Goal: Information Seeking & Learning: Learn about a topic

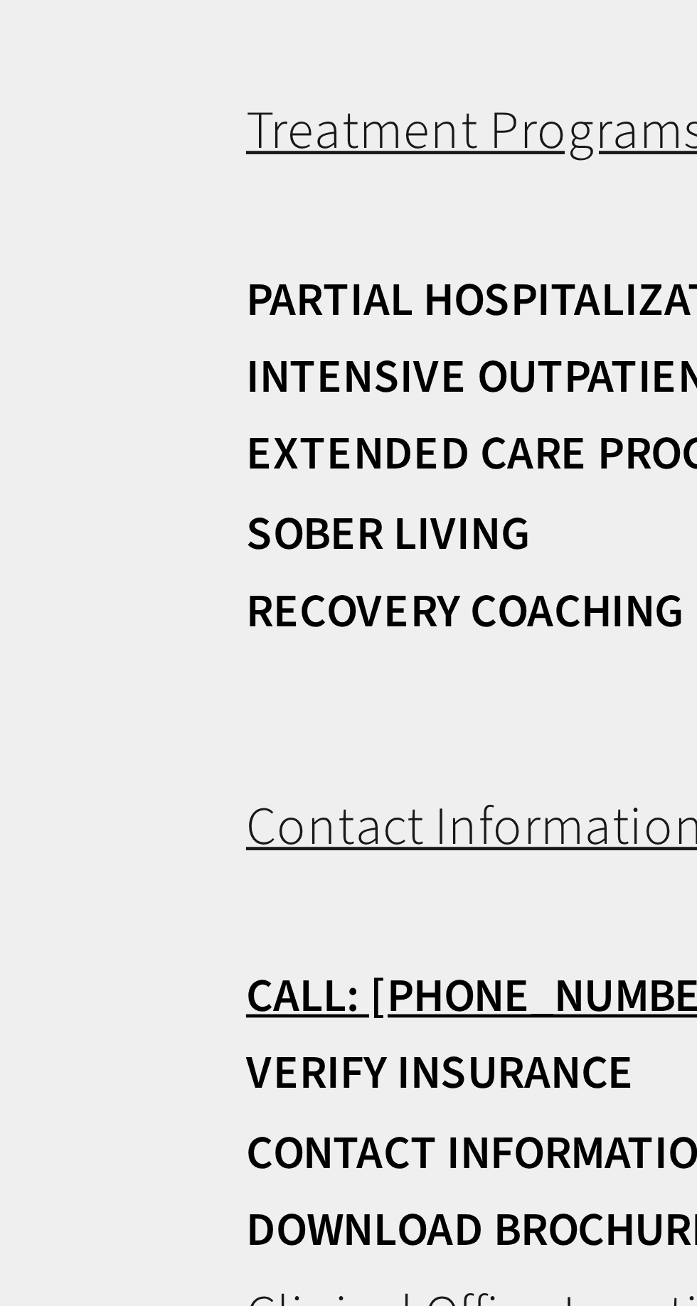
scroll to position [9317, 0]
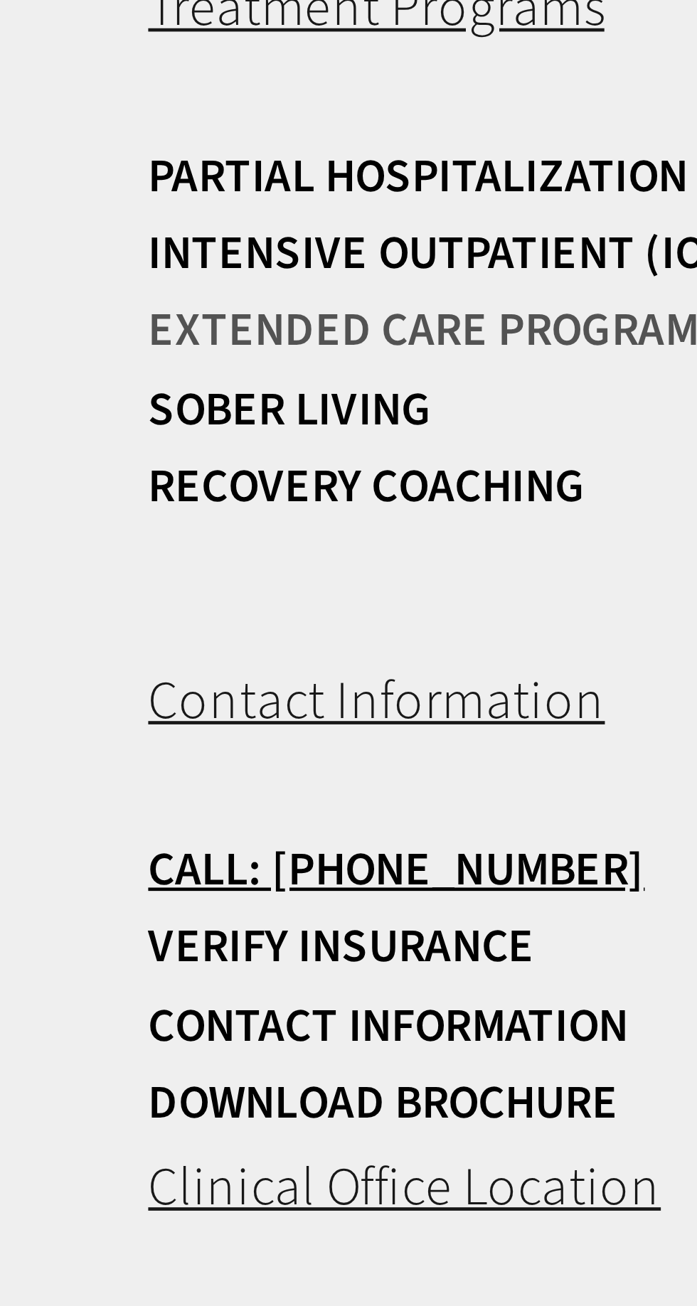
click at [223, 1051] on link "Extended Care Program" at bounding box center [248, 1046] width 205 height 11
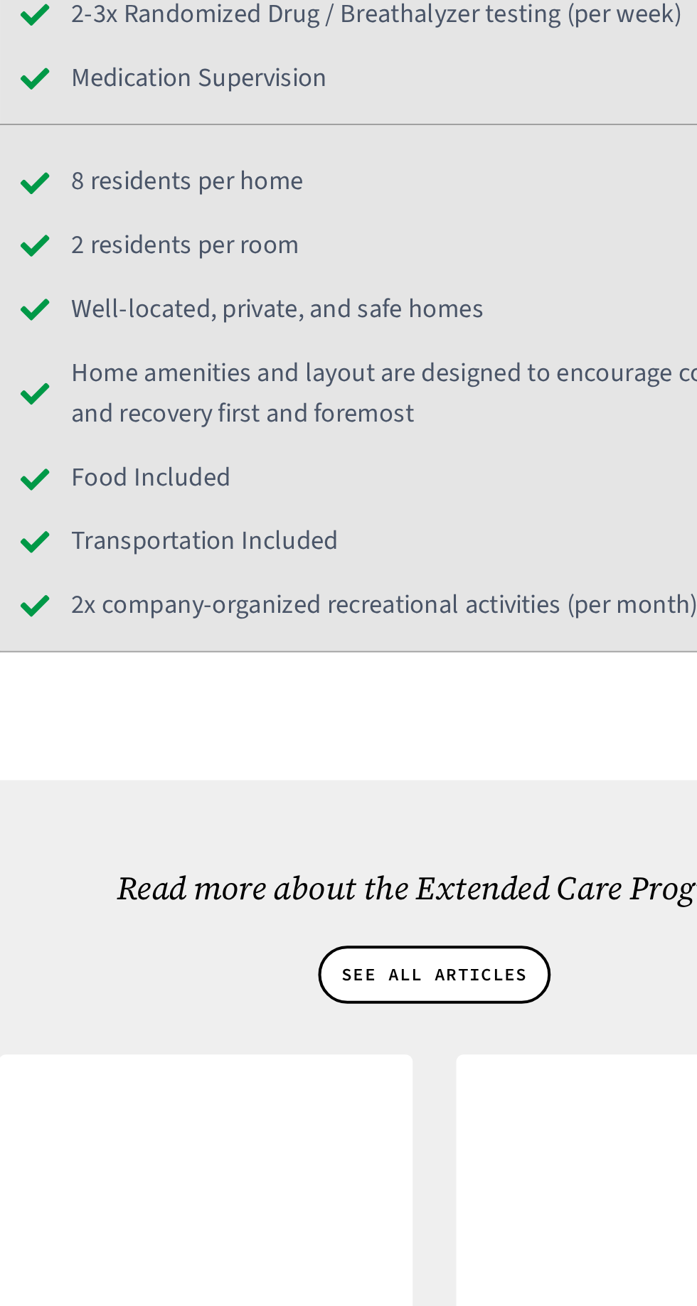
scroll to position [10750, 0]
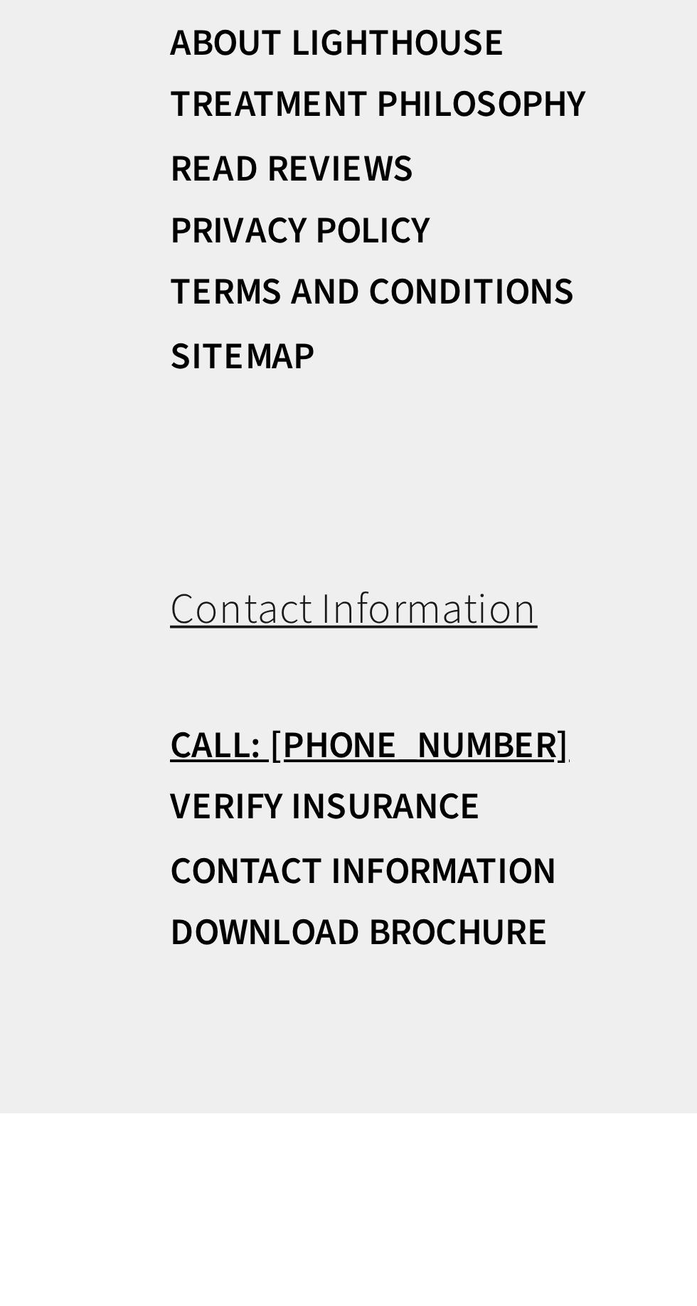
scroll to position [14658, 0]
